Goal: Navigation & Orientation: Find specific page/section

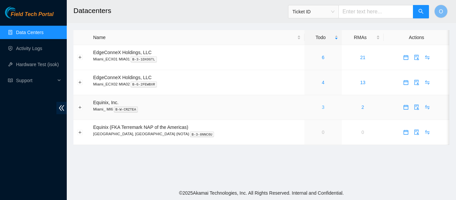
click at [322, 108] on link "3" at bounding box center [323, 106] width 3 height 5
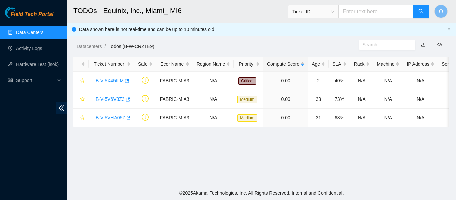
click at [118, 48] on link "Todos (B-W-CRZTE9)" at bounding box center [131, 46] width 46 height 5
click at [24, 31] on link "Data Centers" at bounding box center [29, 32] width 27 height 5
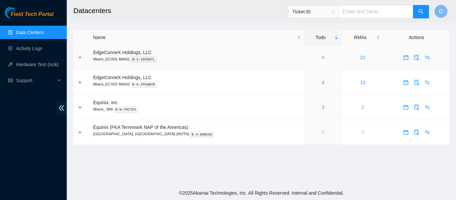
click at [322, 58] on link "6" at bounding box center [323, 57] width 3 height 5
click at [322, 108] on link "4" at bounding box center [323, 106] width 3 height 5
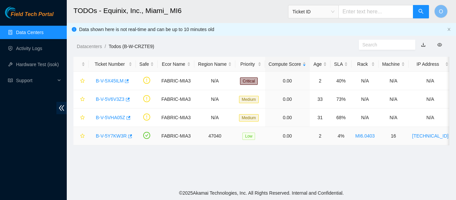
click at [114, 136] on link "B-V-5Y7KW3R" at bounding box center [111, 135] width 31 height 5
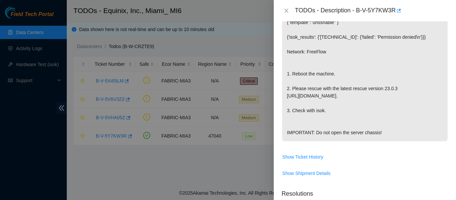
scroll to position [137, 0]
click at [315, 151] on td "{"template":"unsshable" } {'isok_results': {'[TECHNICAL_ID]': {'failed': 'Permi…" at bounding box center [365, 82] width 166 height 138
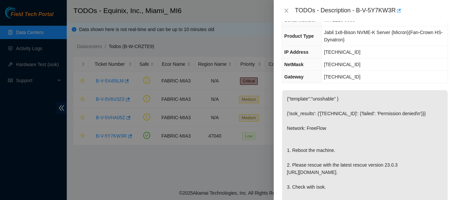
scroll to position [0, 0]
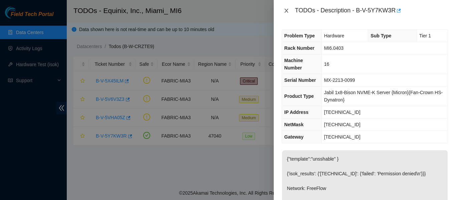
click at [287, 9] on icon "close" at bounding box center [286, 10] width 5 height 5
